Goal: Information Seeking & Learning: Learn about a topic

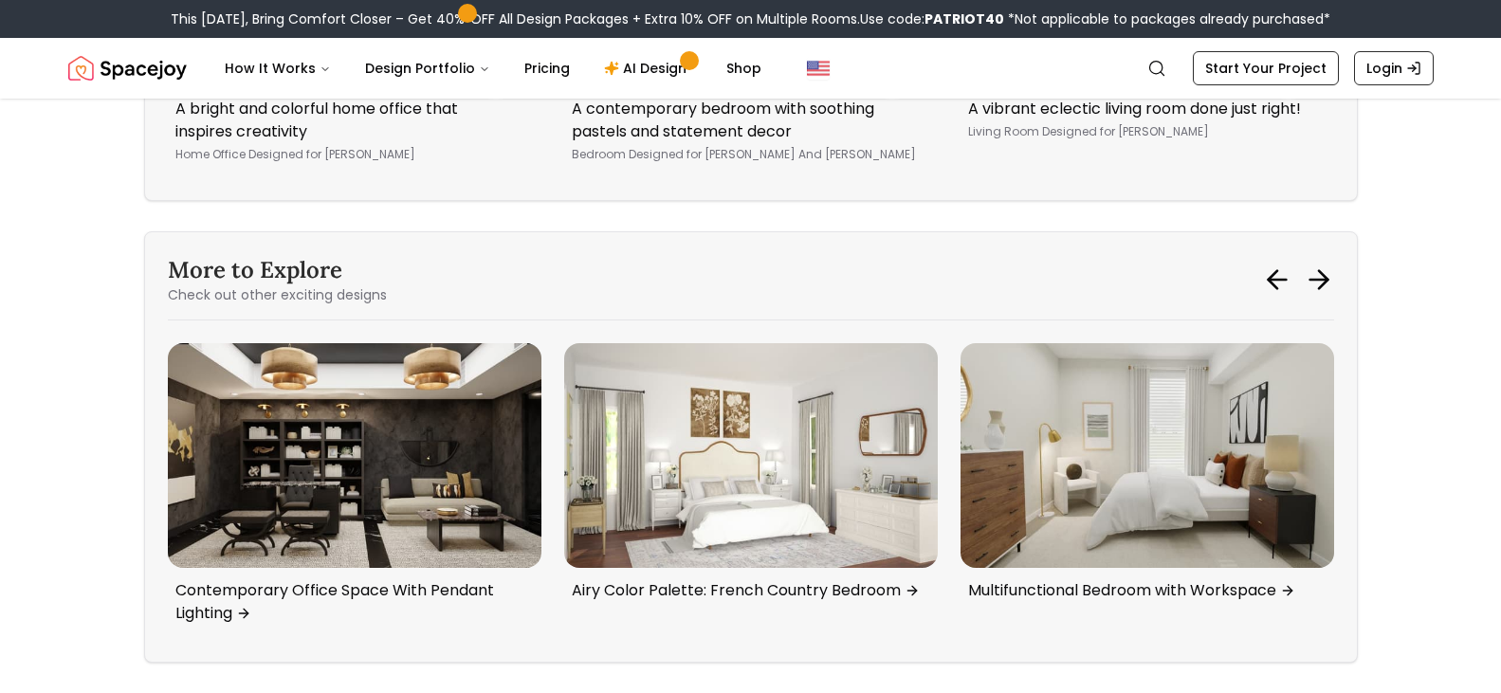
scroll to position [7271, 0]
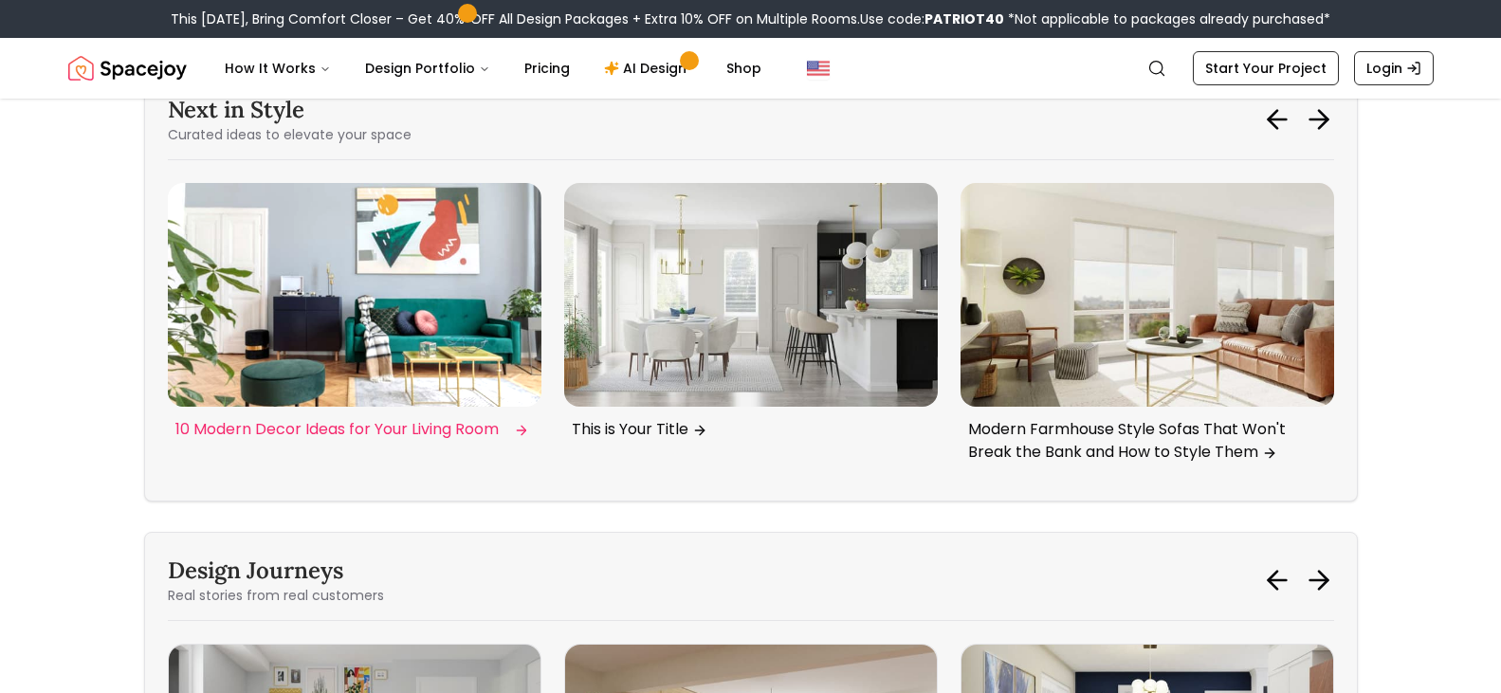
click at [368, 251] on img "2 / 6" at bounding box center [355, 295] width 374 height 224
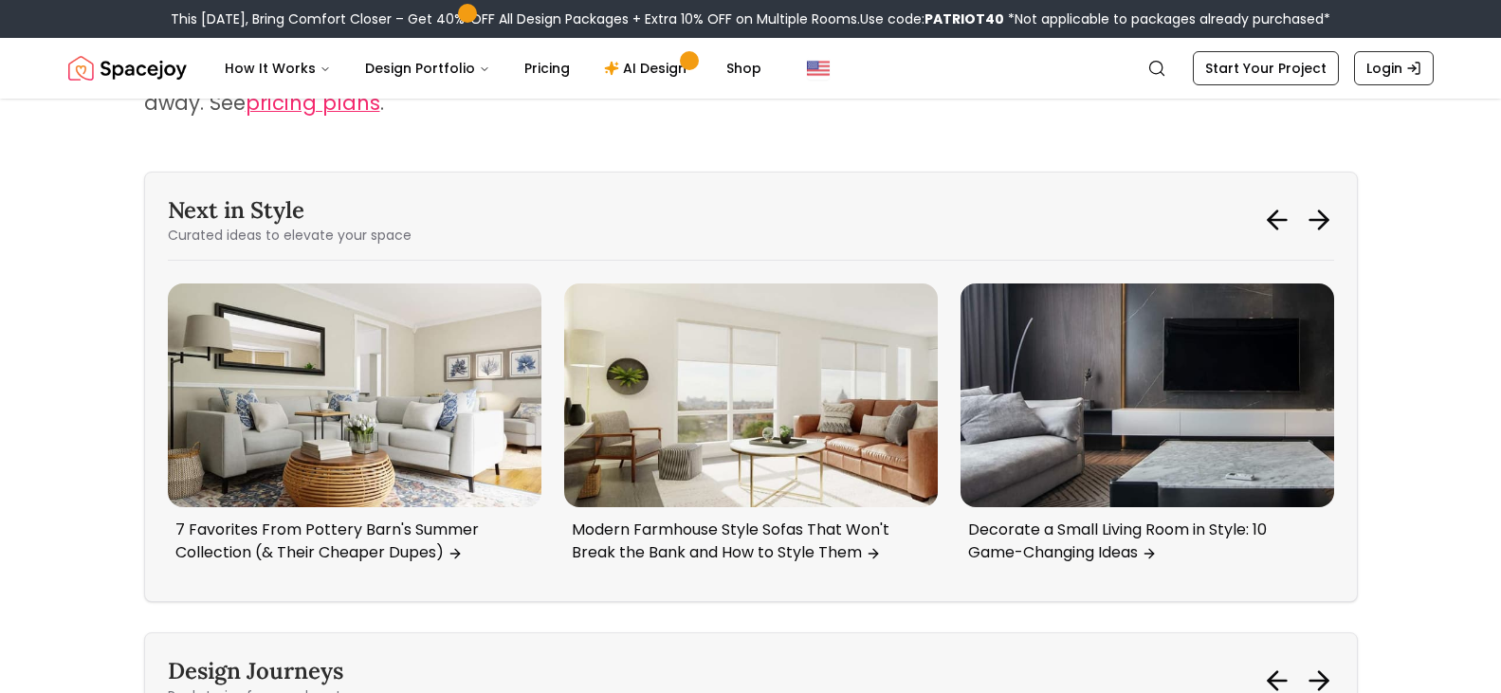
scroll to position [9469, 0]
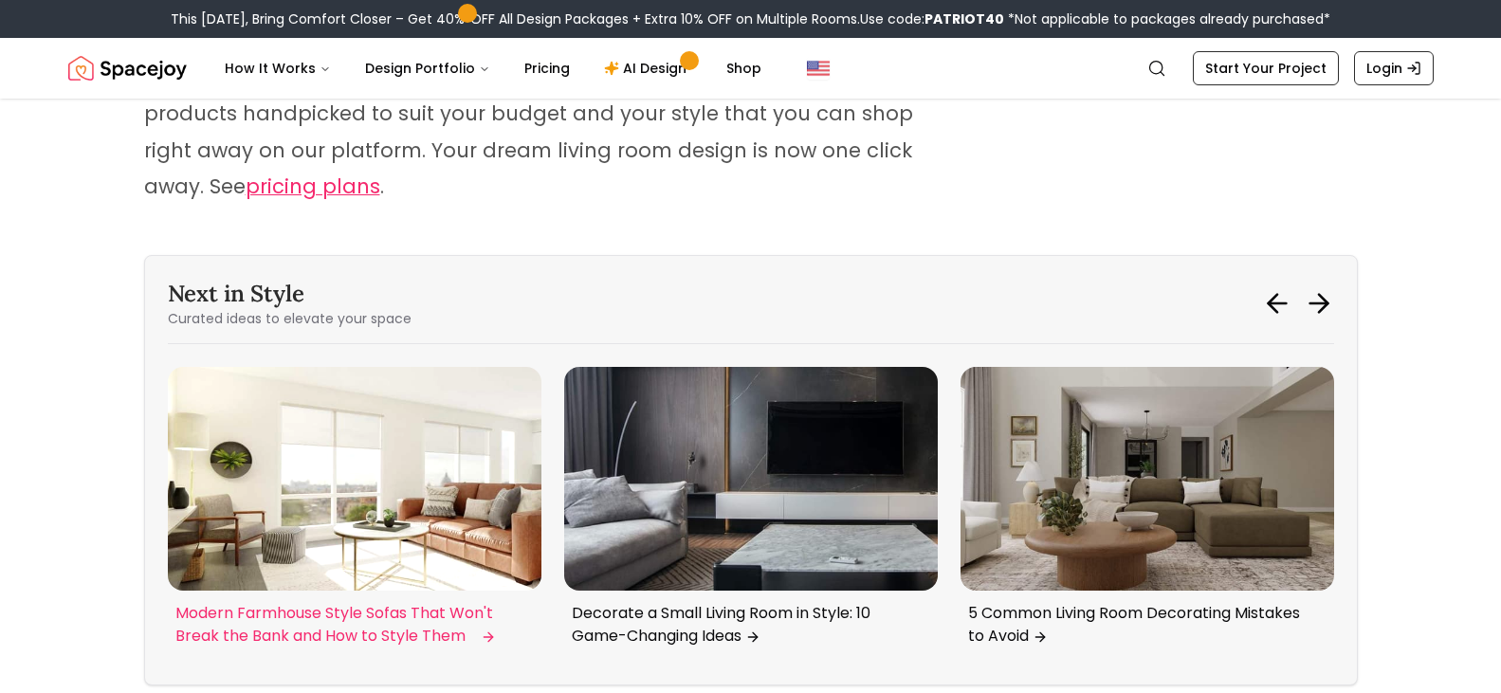
click at [372, 403] on img "1 / 6" at bounding box center [355, 479] width 374 height 224
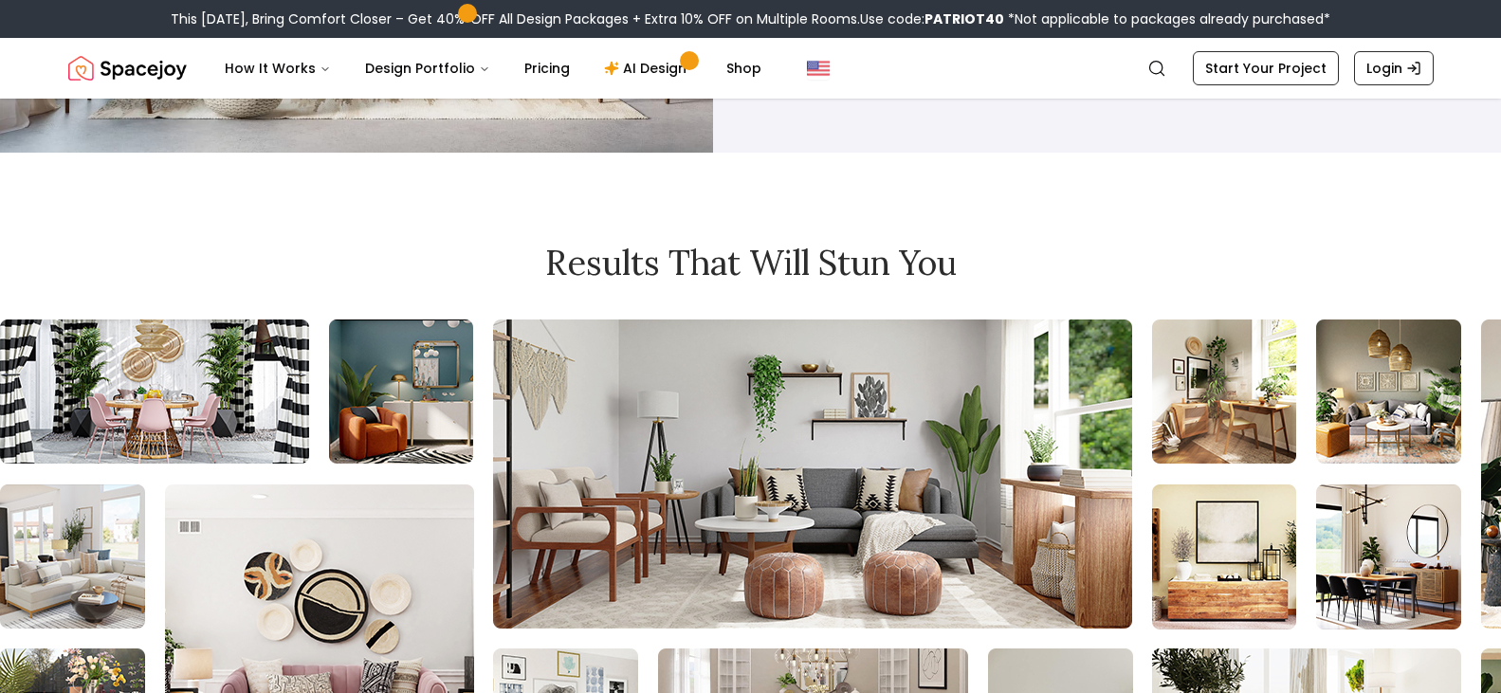
scroll to position [1409, 0]
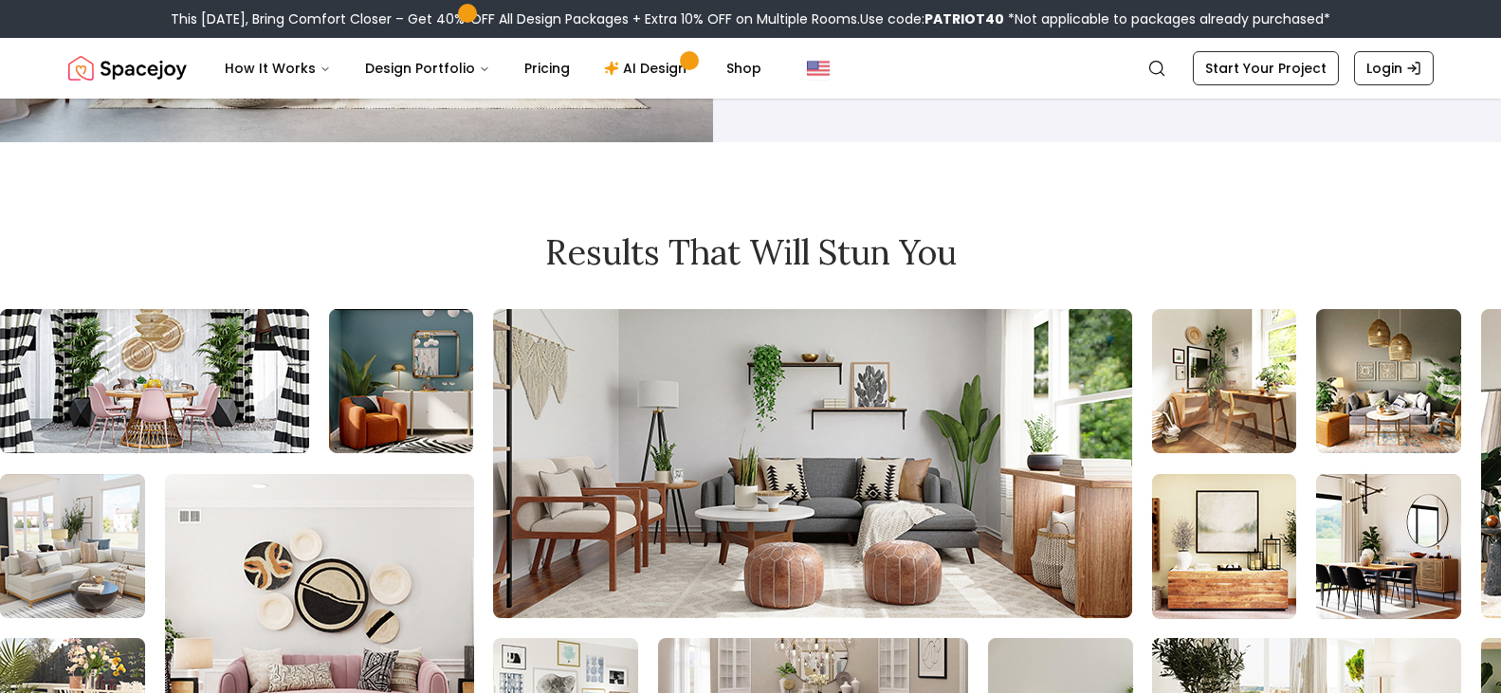
click at [754, 383] on img at bounding box center [1471, 546] width 2943 height 474
click at [754, 384] on img at bounding box center [1471, 546] width 2943 height 474
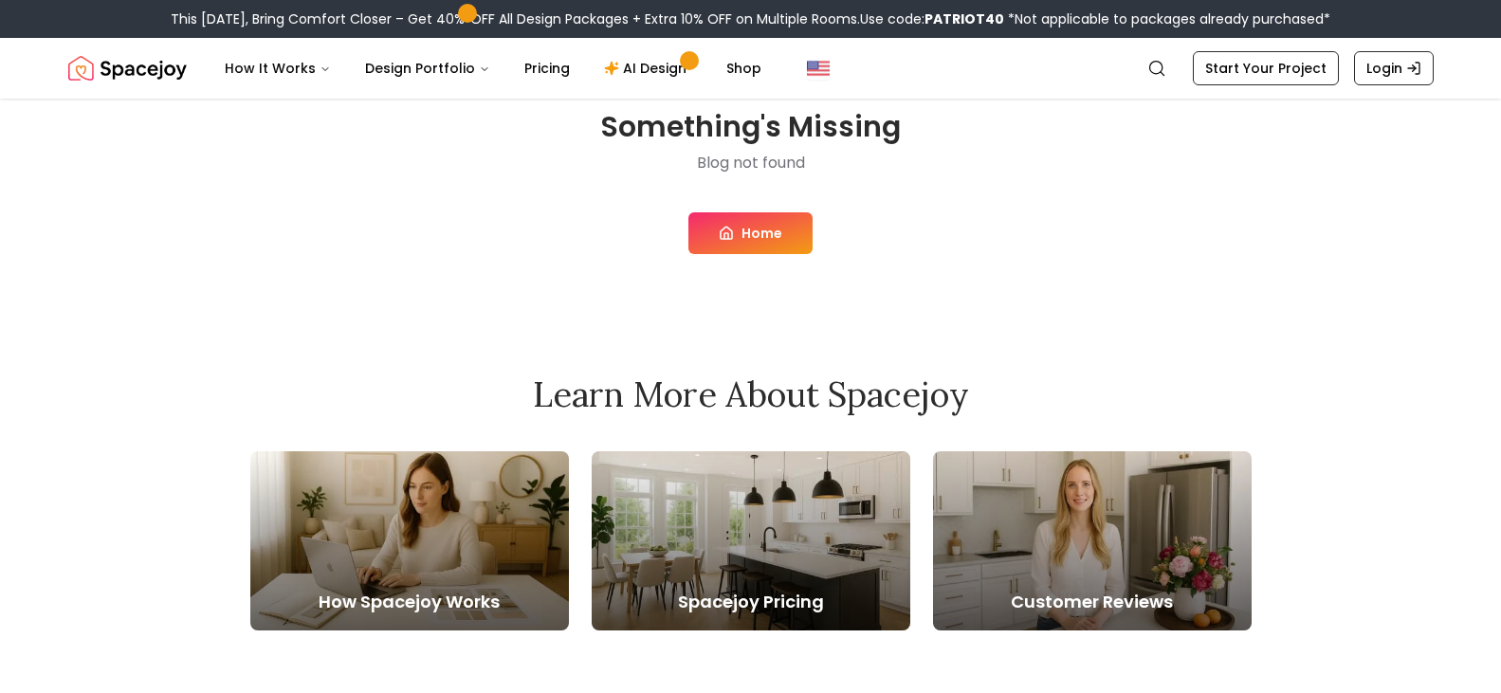
scroll to position [0, 0]
